Goal: Task Accomplishment & Management: Manage account settings

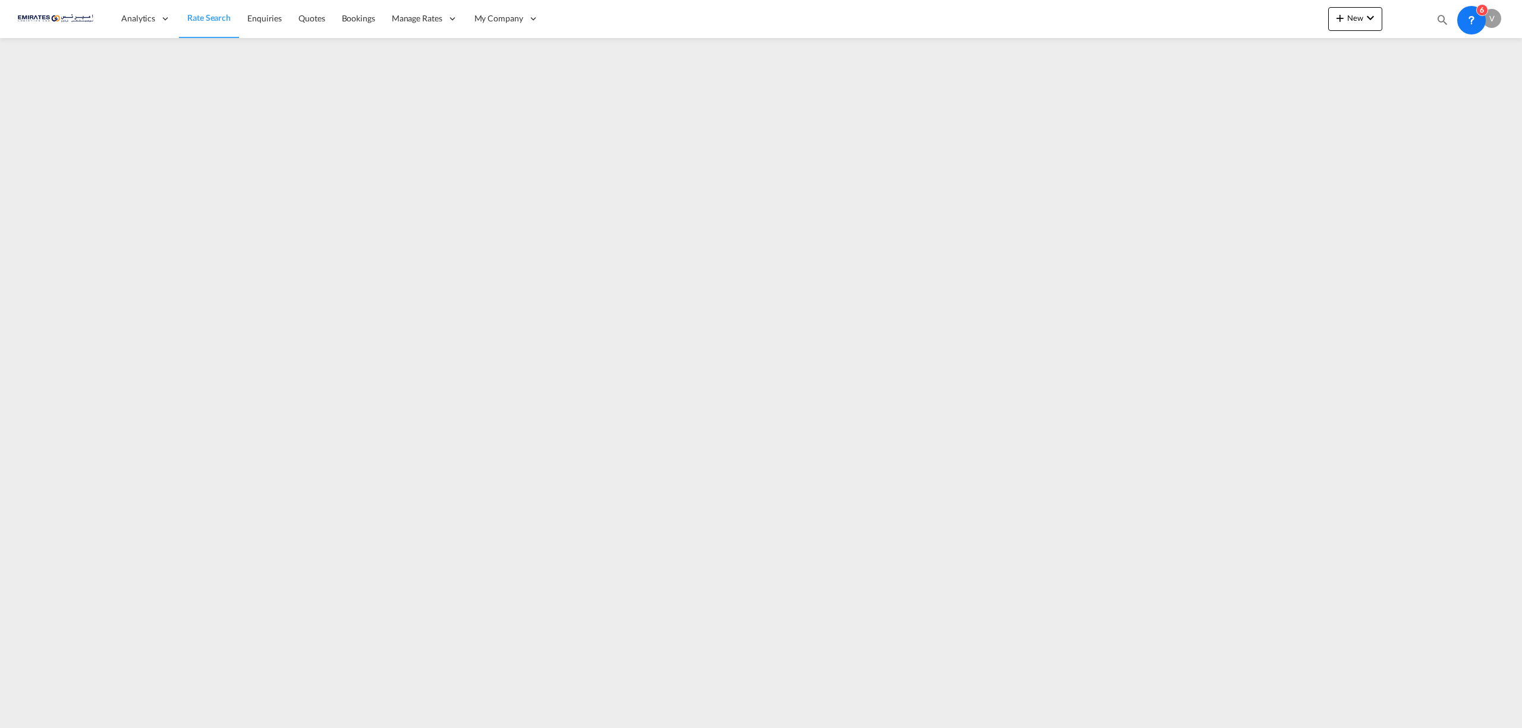
click at [194, 17] on span "Rate Search" at bounding box center [208, 17] width 43 height 10
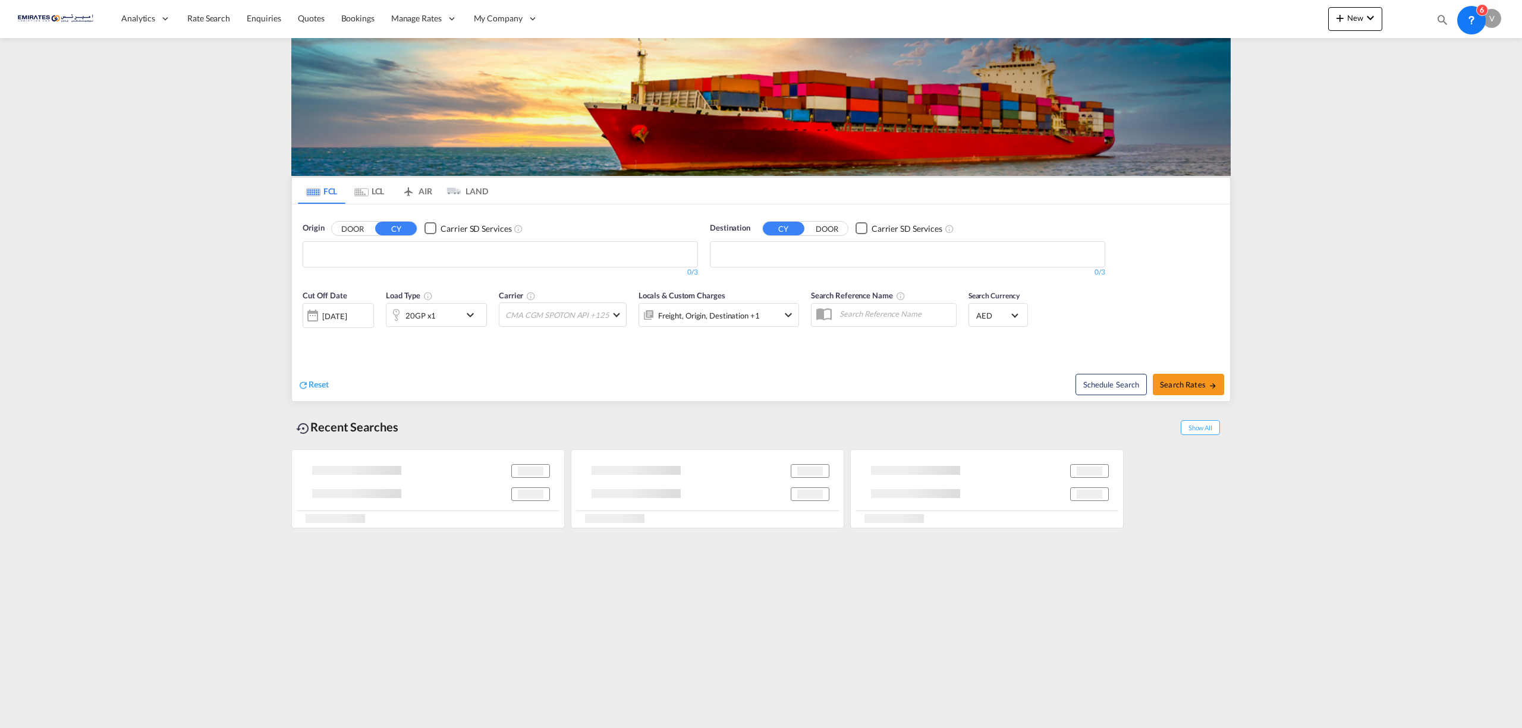
type input "[EMAIL_ADDRESS][DOMAIN_NAME]"
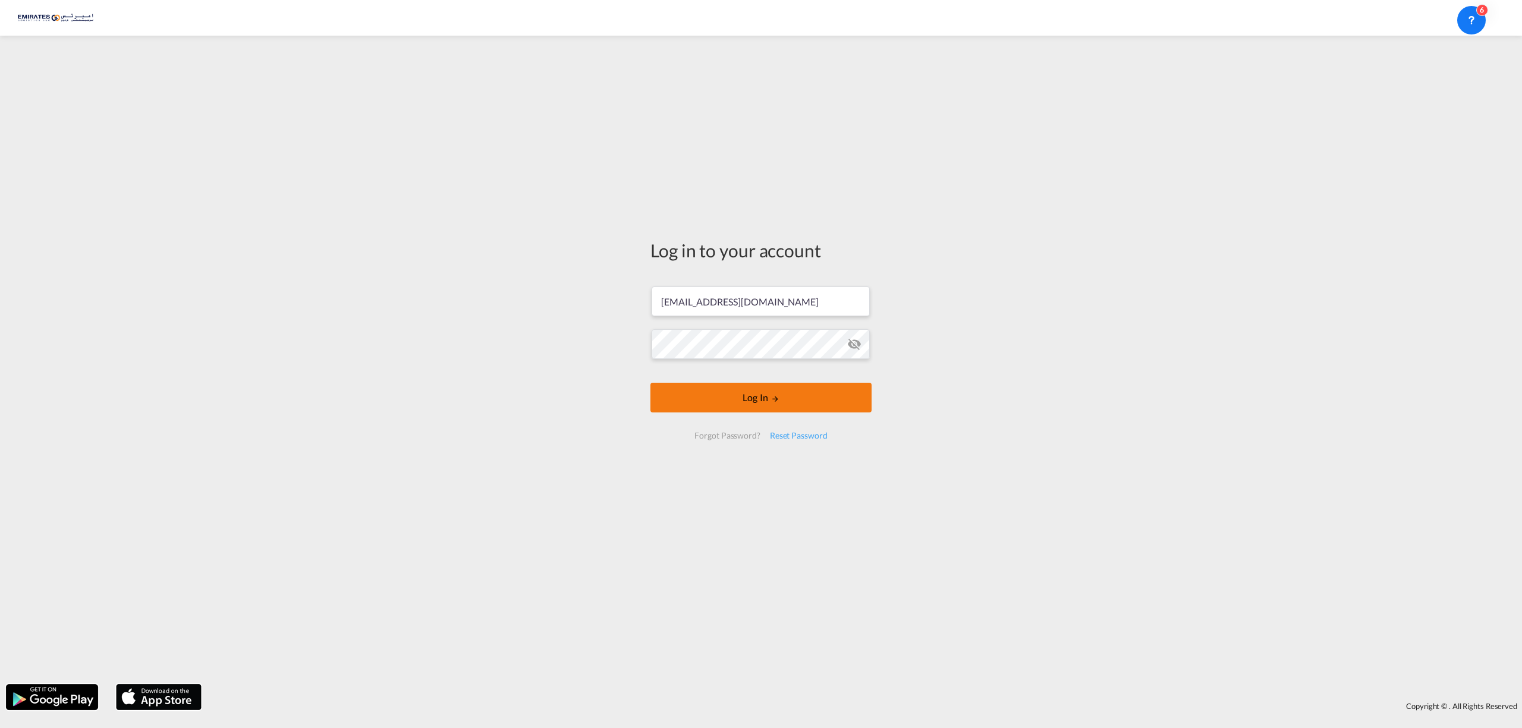
click at [762, 401] on button "Log In" at bounding box center [760, 398] width 221 height 30
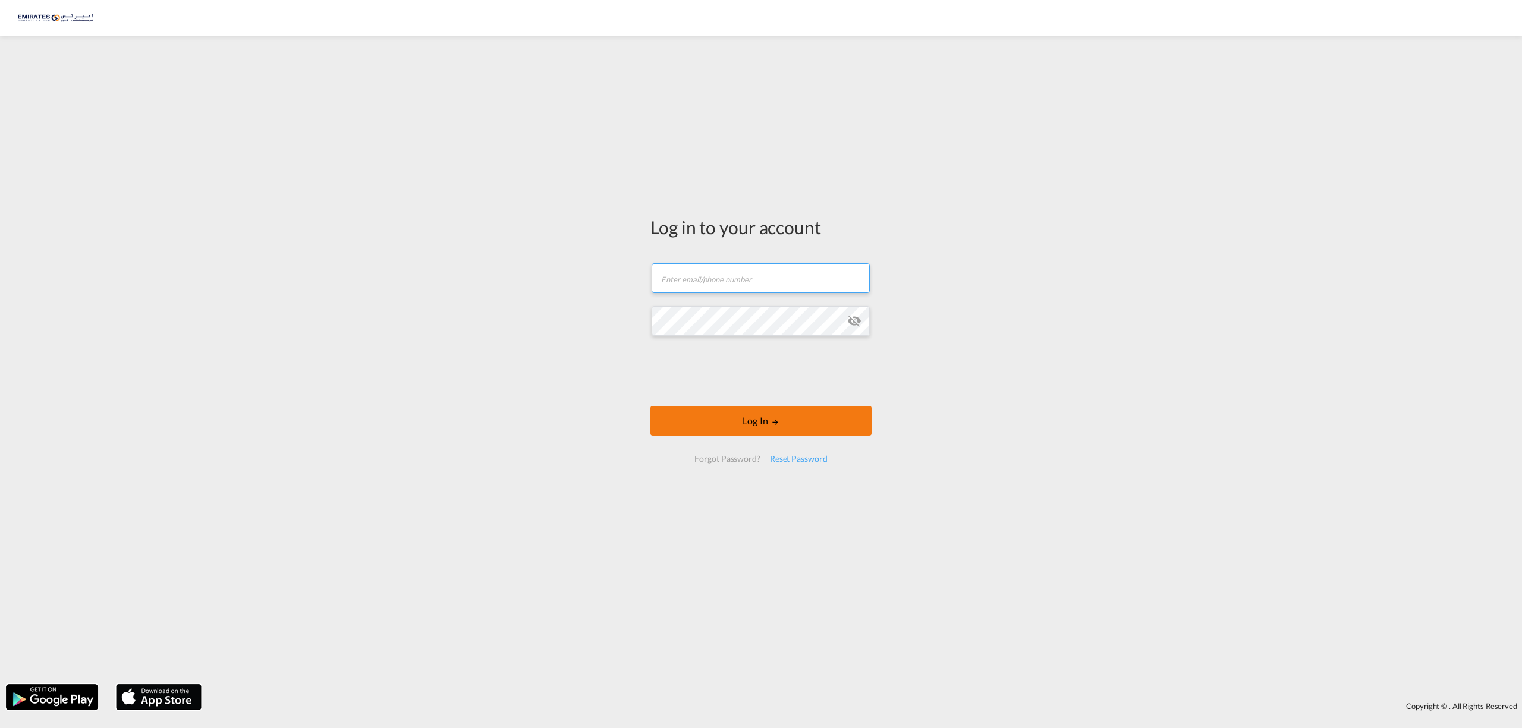
type input "[EMAIL_ADDRESS][DOMAIN_NAME]"
click at [773, 419] on md-icon "LOGIN" at bounding box center [775, 422] width 8 height 8
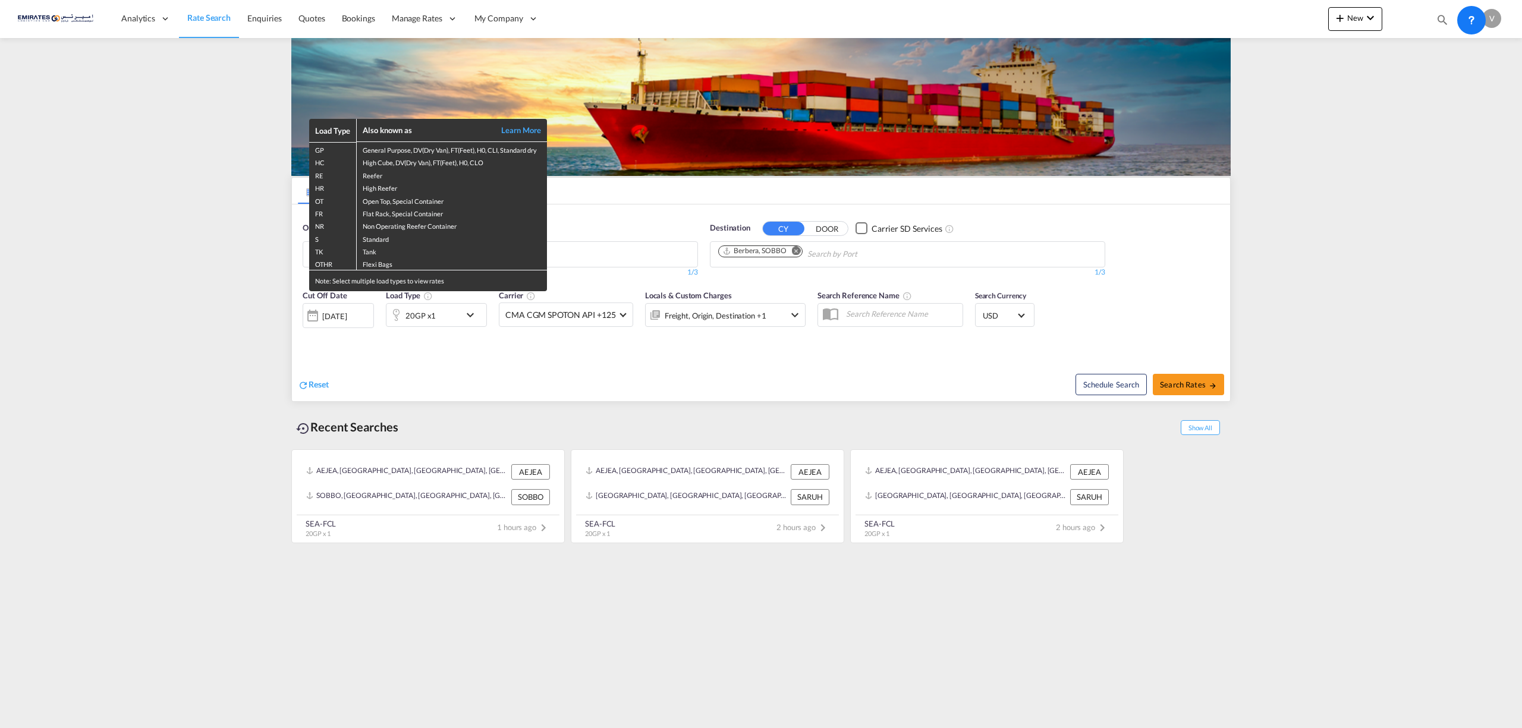
click at [81, 238] on div "Load Type Also known as Learn More GP General Purpose, DV(Dry Van), FT(Feet), H…" at bounding box center [761, 364] width 1522 height 728
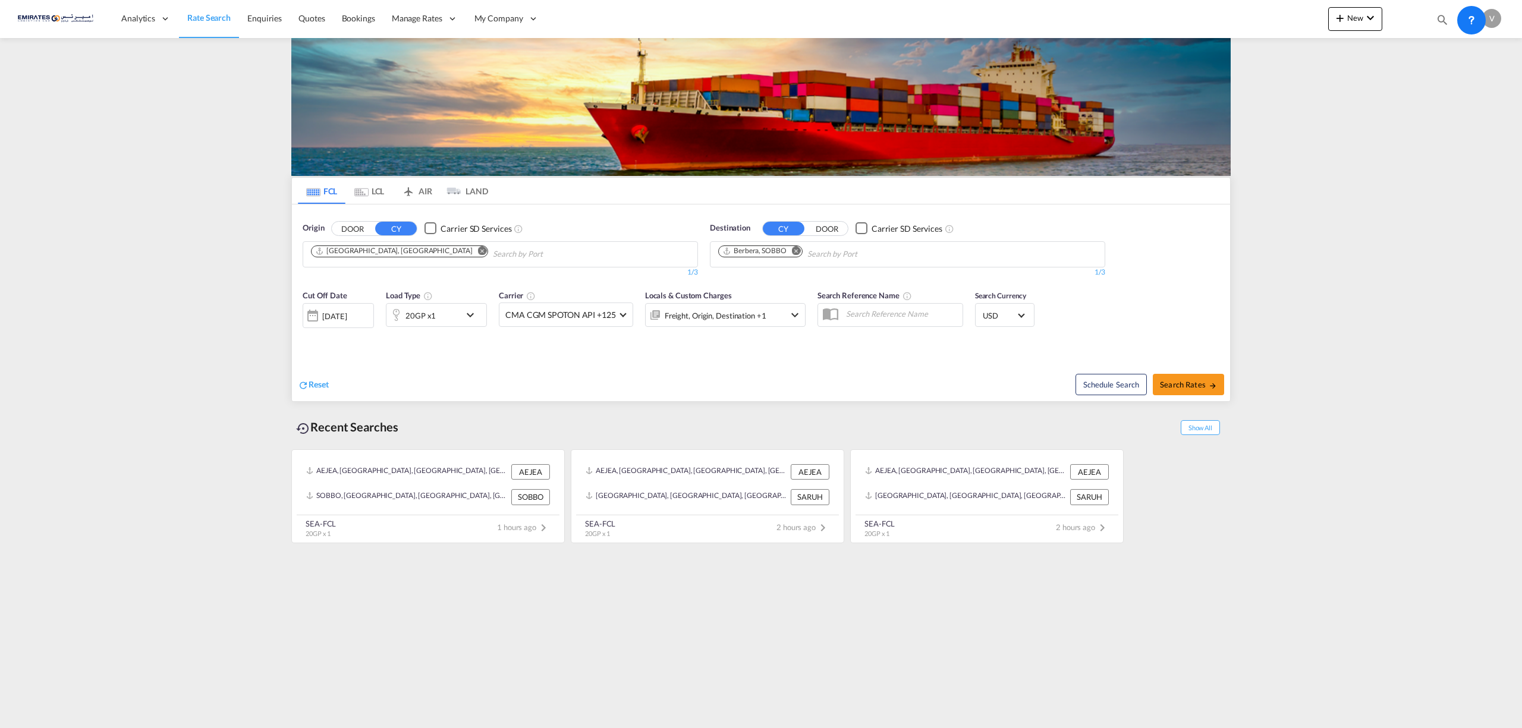
click at [206, 15] on span "Rate Search" at bounding box center [208, 17] width 43 height 10
click at [205, 8] on link "Rate Search" at bounding box center [209, 18] width 60 height 39
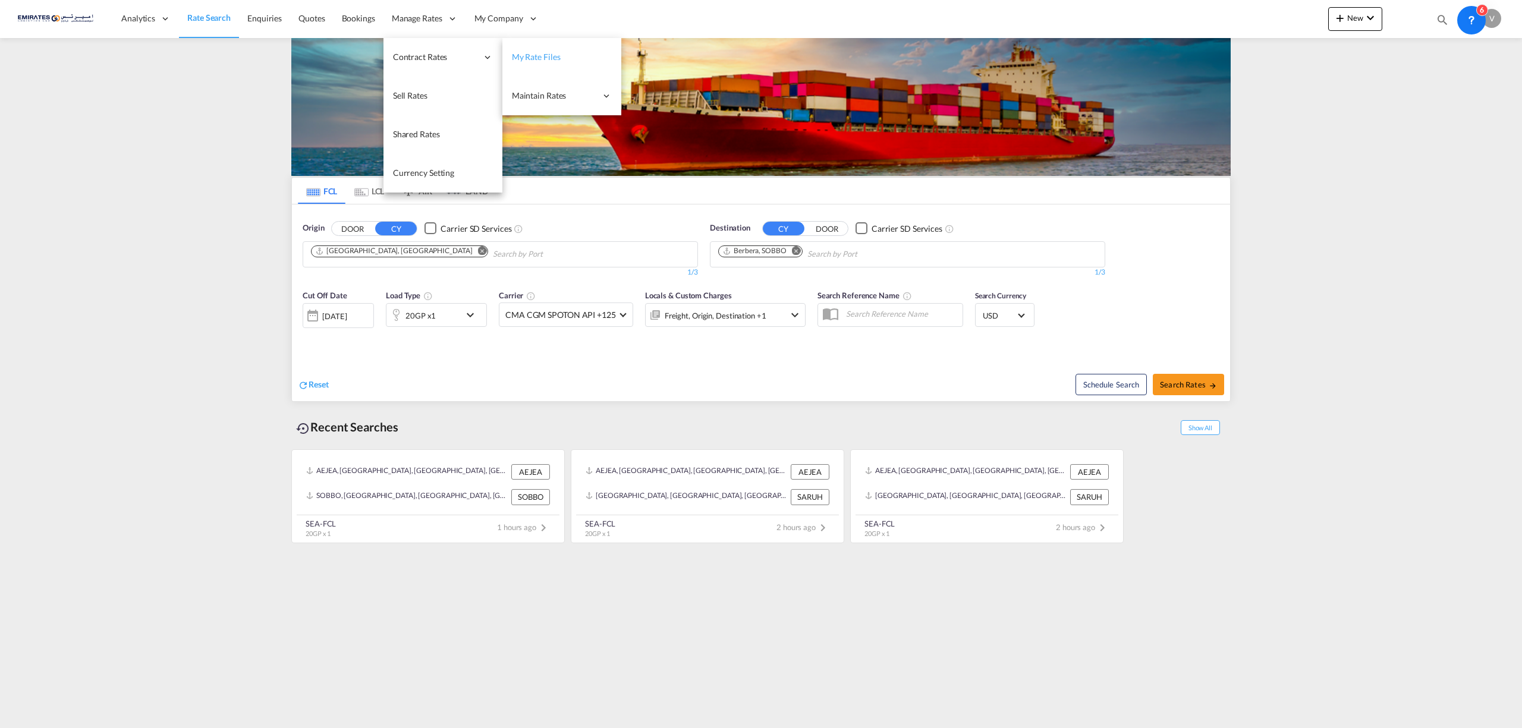
click at [524, 53] on span "My Rate Files" at bounding box center [536, 57] width 49 height 10
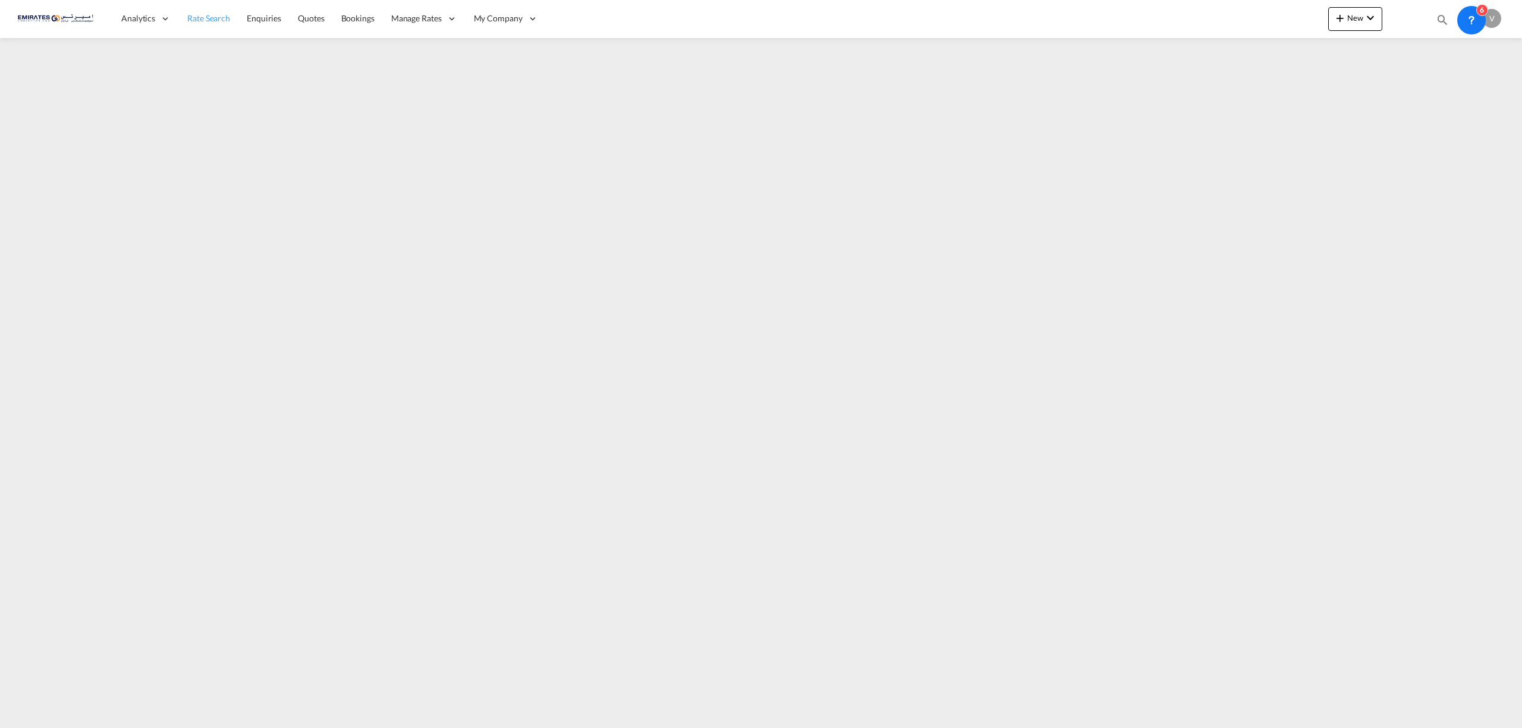
click at [225, 15] on span "Rate Search" at bounding box center [208, 18] width 43 height 10
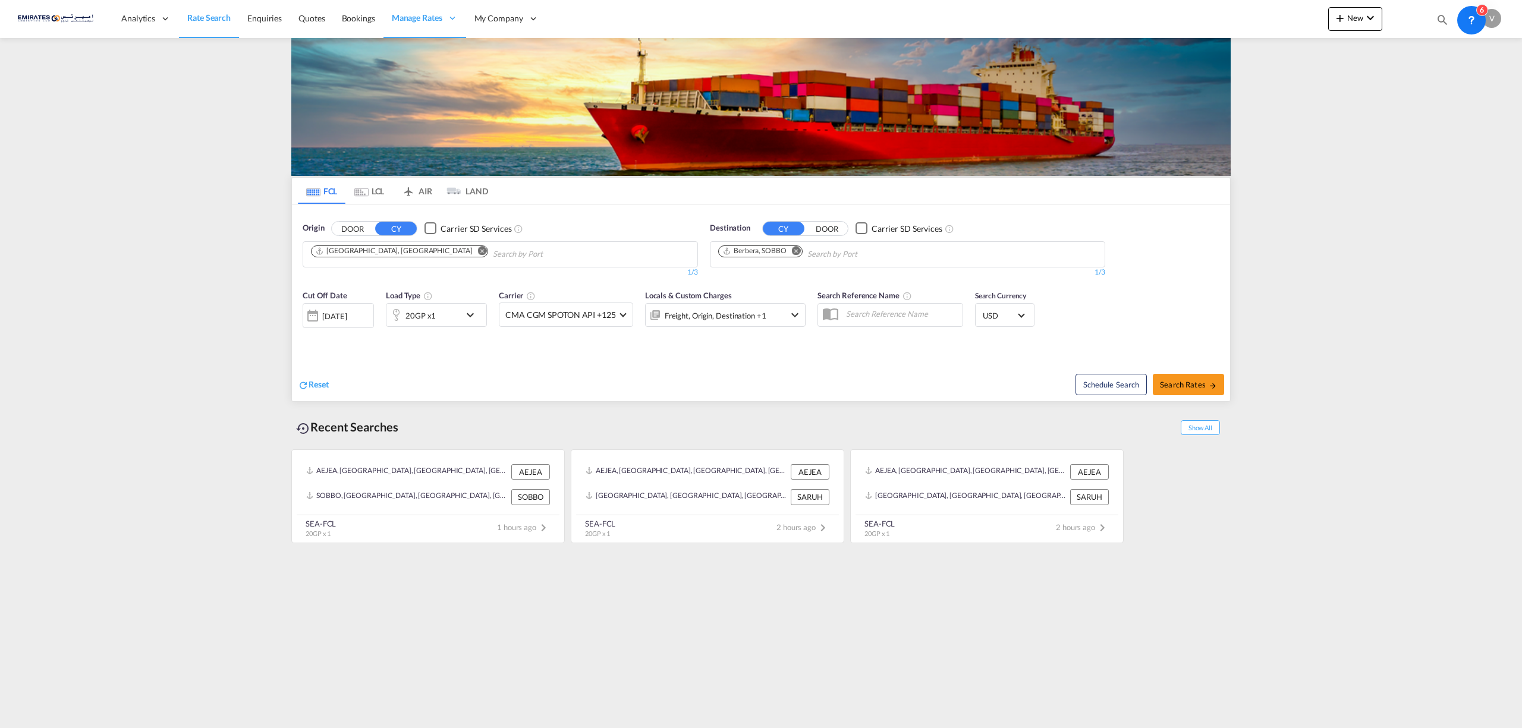
click at [1499, 21] on div "V" at bounding box center [1491, 18] width 19 height 19
click at [1466, 92] on button "Logout" at bounding box center [1477, 91] width 77 height 24
